Goal: Task Accomplishment & Management: Manage account settings

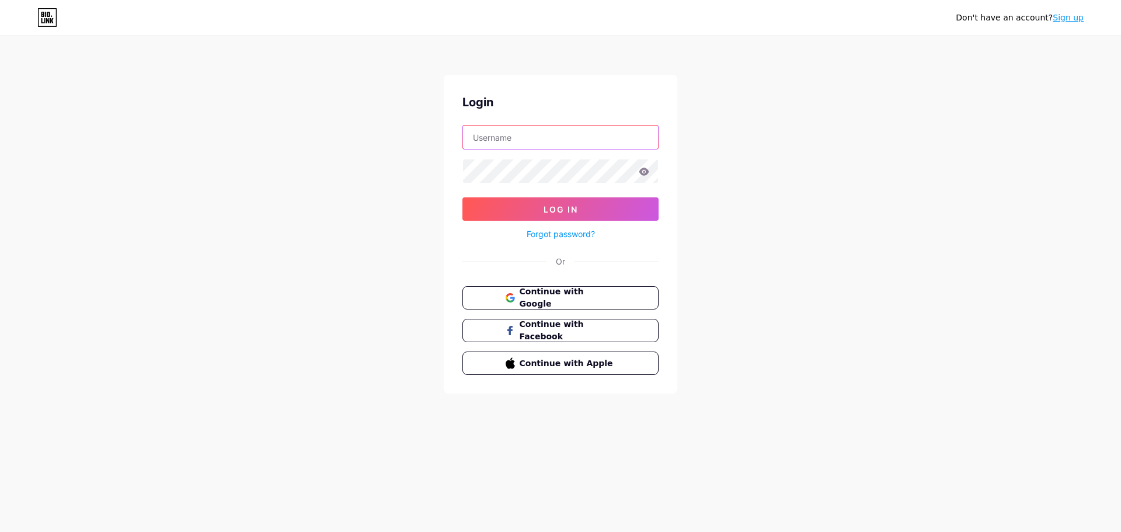
click at [504, 131] on input "text" at bounding box center [560, 137] width 195 height 23
paste input "EINOVCG"
type input "EINOVCG"
click at [646, 173] on icon at bounding box center [644, 172] width 10 height 8
click at [646, 172] on icon at bounding box center [644, 172] width 11 height 8
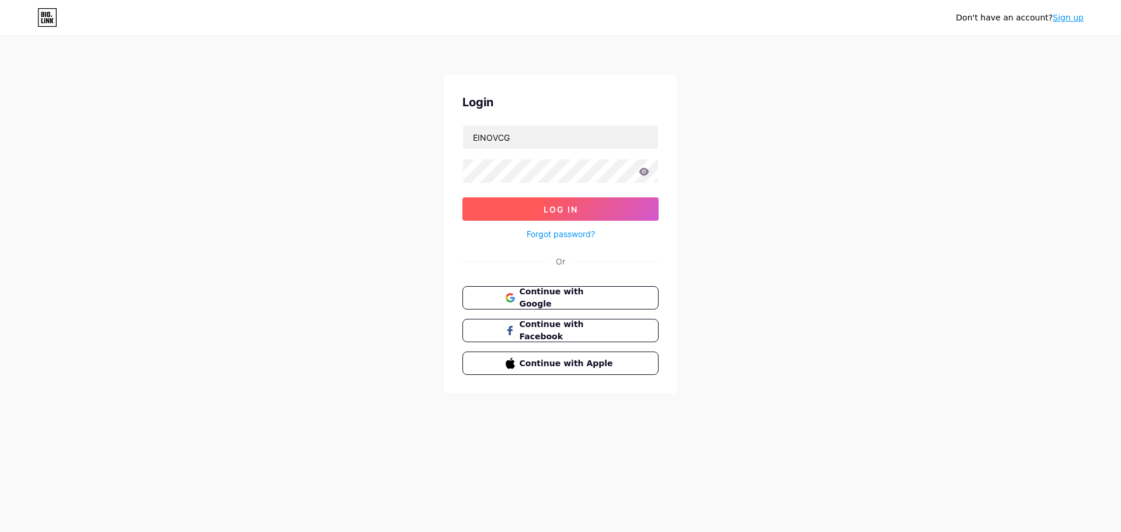
click at [591, 211] on button "Log In" at bounding box center [560, 208] width 196 height 23
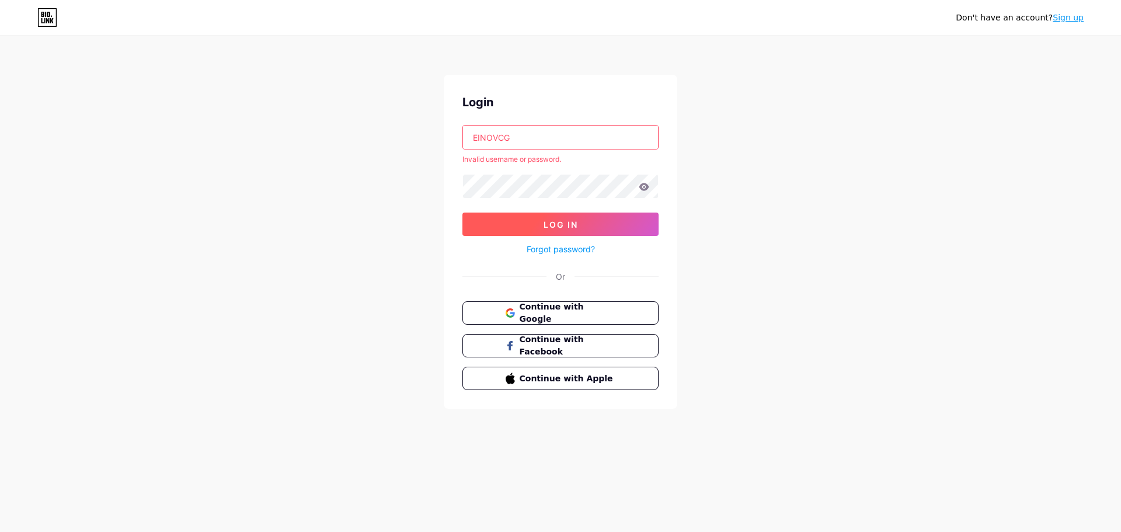
click at [525, 226] on button "Log In" at bounding box center [560, 223] width 196 height 23
click at [563, 249] on link "Forgot password?" at bounding box center [561, 249] width 68 height 12
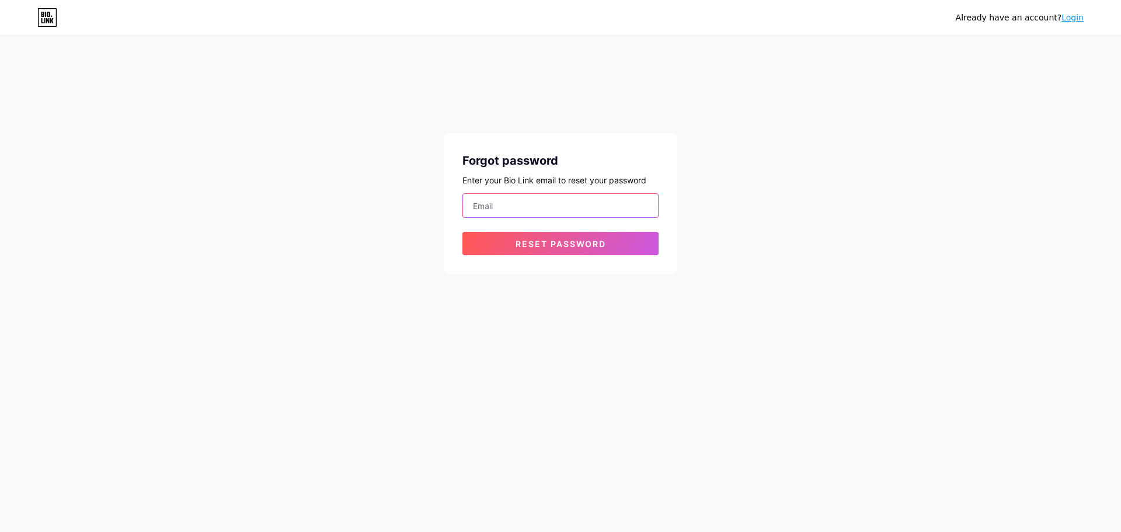
click at [521, 205] on input "email" at bounding box center [560, 205] width 195 height 23
paste input "[EMAIL_ADDRESS][DOMAIN_NAME]"
type input "[EMAIL_ADDRESS][DOMAIN_NAME]"
click at [534, 241] on span "Reset password" at bounding box center [560, 244] width 90 height 10
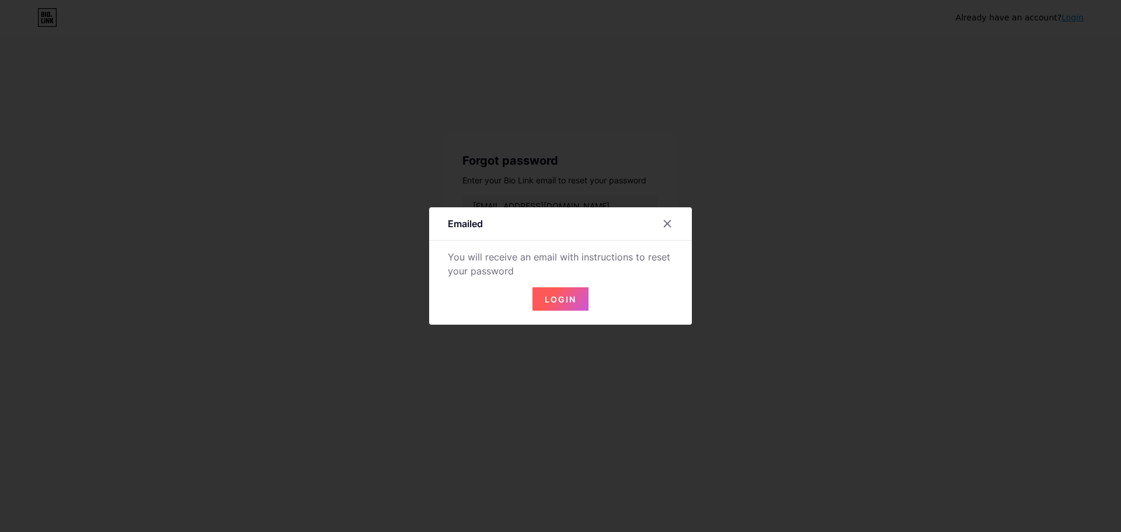
click at [561, 309] on button "Login" at bounding box center [560, 298] width 56 height 23
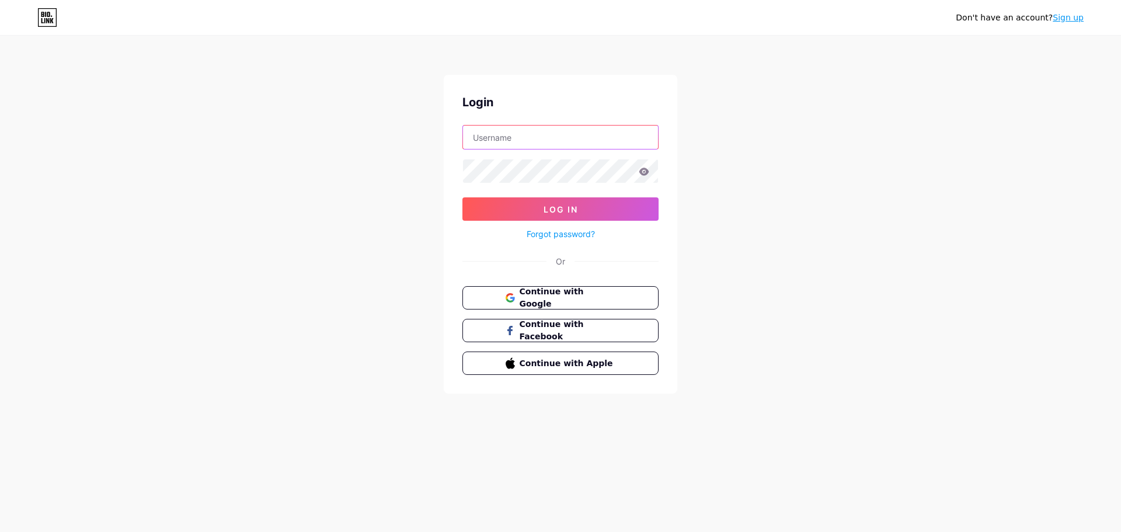
click at [503, 140] on input "text" at bounding box center [560, 137] width 195 height 23
paste input "Inovacao2024!"
type input "Inovacao2024!"
drag, startPoint x: 538, startPoint y: 140, endPoint x: 431, endPoint y: 134, distance: 107.0
click at [431, 134] on div "Don't have an account? Sign up Login Inovacao2024! Log In Forgot password? Or C…" at bounding box center [560, 215] width 1121 height 431
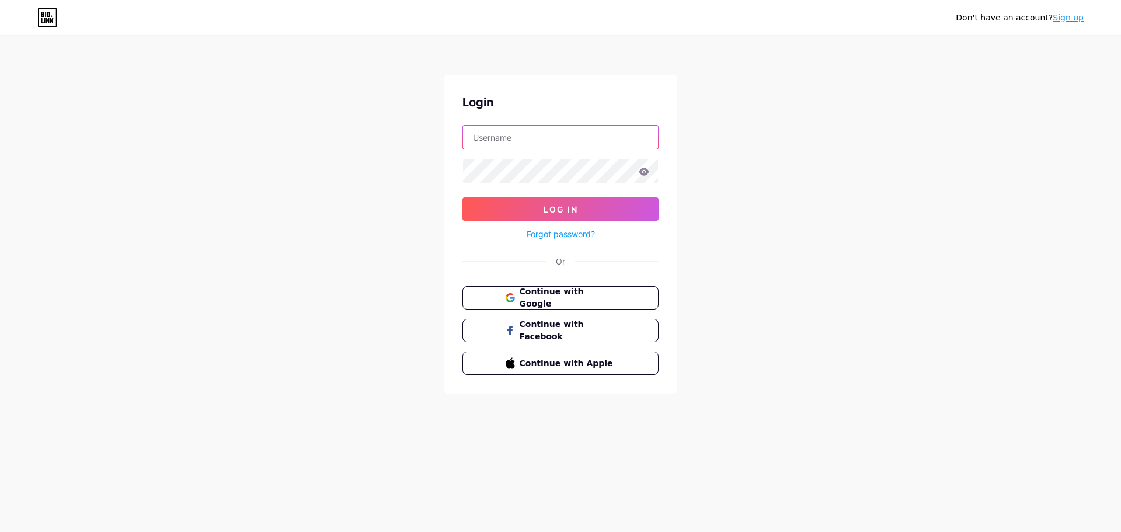
paste input "[EMAIL_ADDRESS][DOMAIN_NAME]"
click at [591, 213] on button "Log In" at bounding box center [560, 208] width 196 height 23
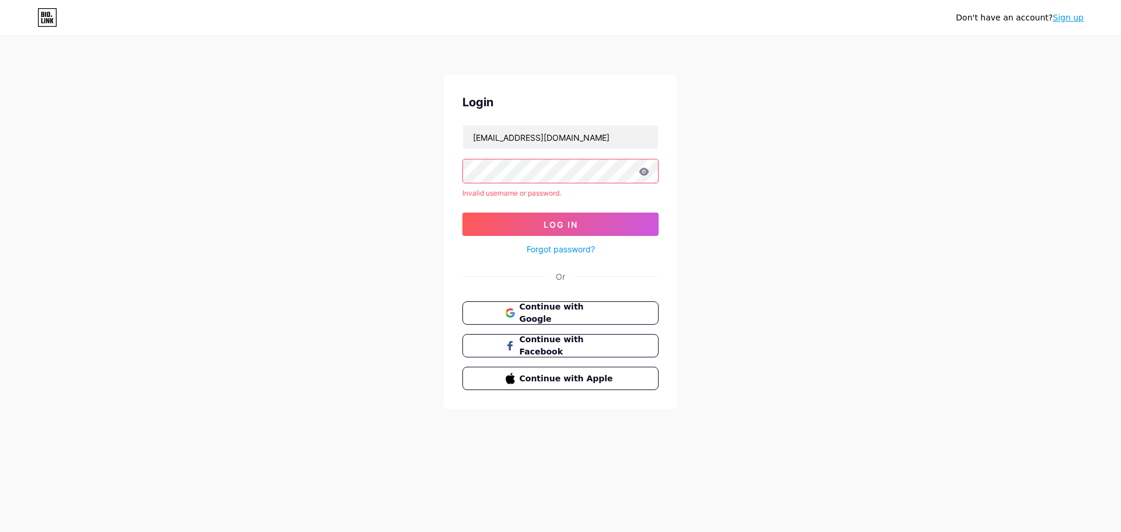
click at [649, 170] on icon at bounding box center [644, 172] width 11 height 8
click at [598, 134] on input "[EMAIL_ADDRESS][DOMAIN_NAME]" at bounding box center [560, 137] width 195 height 23
click at [556, 220] on span "Log In" at bounding box center [560, 224] width 34 height 10
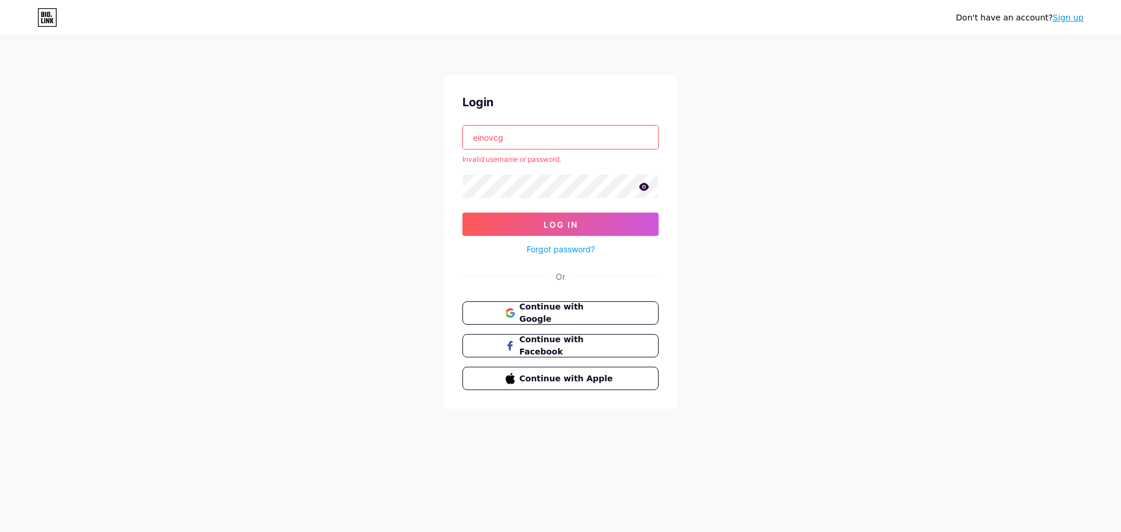
click at [519, 133] on input "einovcg" at bounding box center [560, 137] width 195 height 23
click at [556, 231] on button "Log In" at bounding box center [560, 223] width 196 height 23
click at [642, 189] on icon at bounding box center [644, 187] width 10 height 8
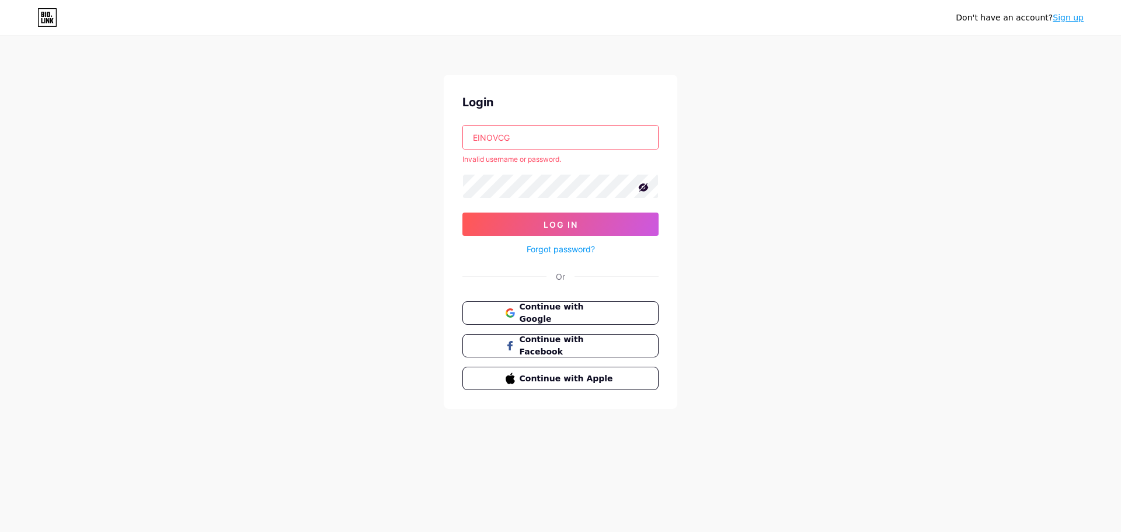
click at [642, 189] on icon at bounding box center [644, 187] width 10 height 8
click at [465, 131] on input "EINOVCG" at bounding box center [560, 137] width 195 height 23
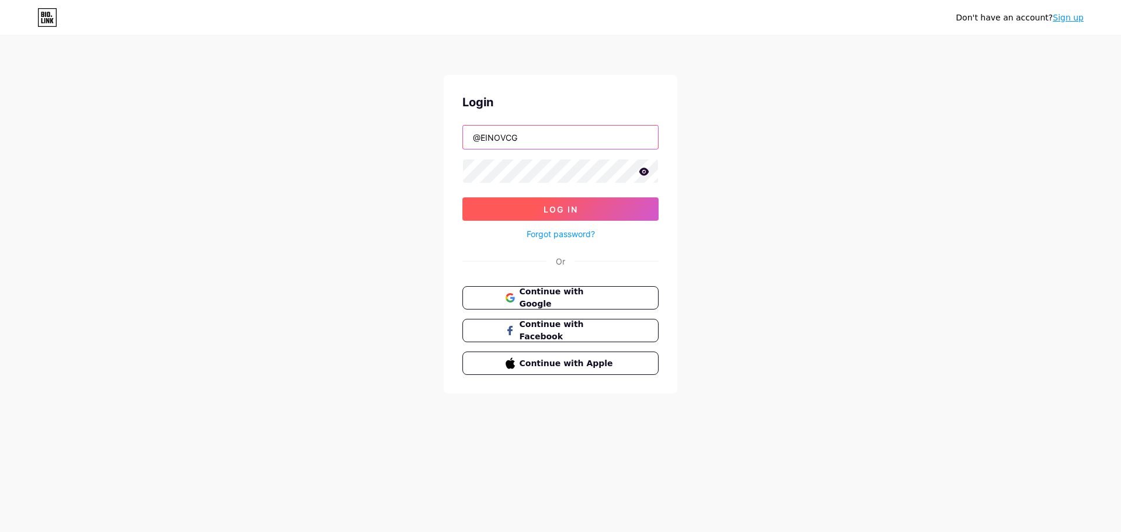
type input "@EINOVCG"
click at [506, 207] on button "Log In" at bounding box center [560, 208] width 196 height 23
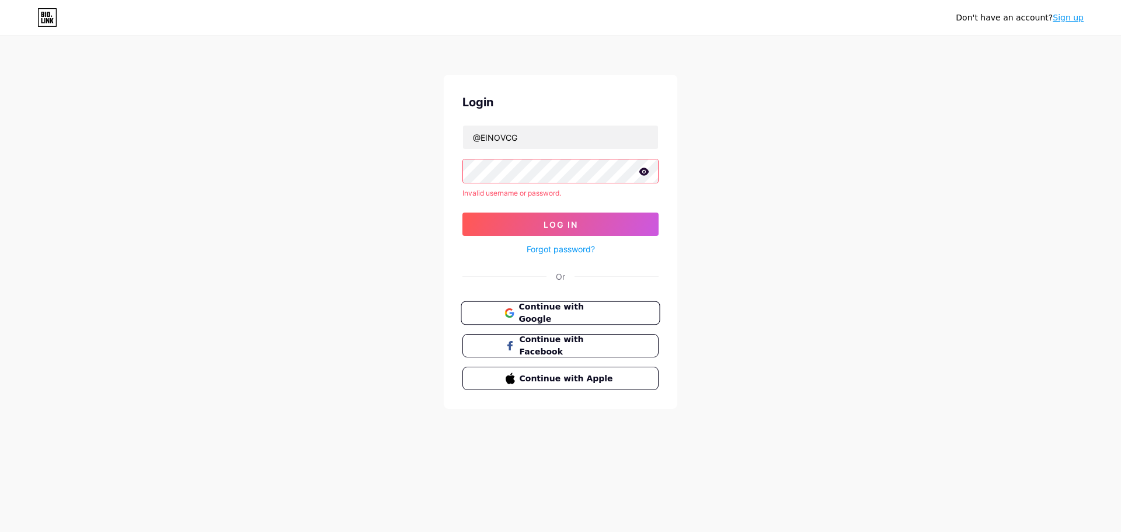
click at [603, 313] on span "Continue with Google" at bounding box center [566, 313] width 97 height 25
click at [51, 17] on icon at bounding box center [47, 17] width 20 height 19
